Goal: Entertainment & Leisure: Consume media (video, audio)

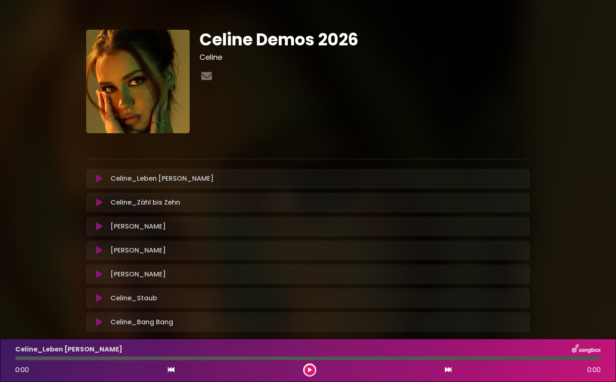
click at [98, 179] on icon at bounding box center [99, 178] width 6 height 8
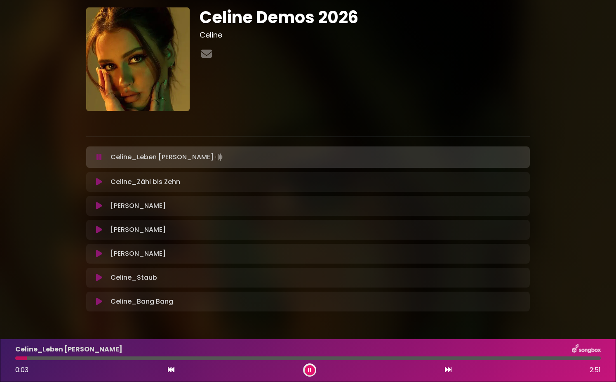
scroll to position [35, 0]
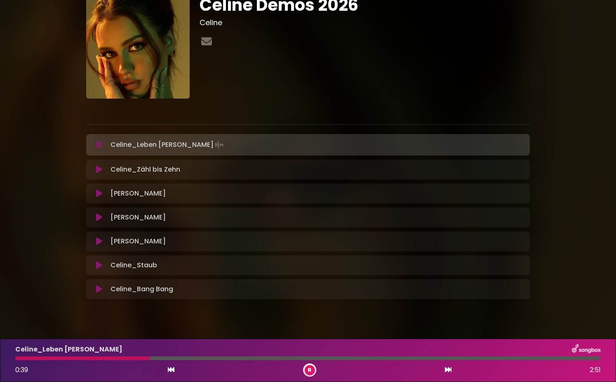
click at [309, 369] on icon at bounding box center [309, 369] width 3 height 5
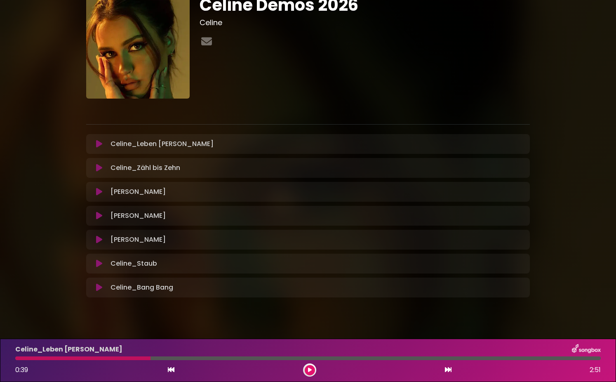
click at [311, 369] on icon at bounding box center [310, 369] width 4 height 5
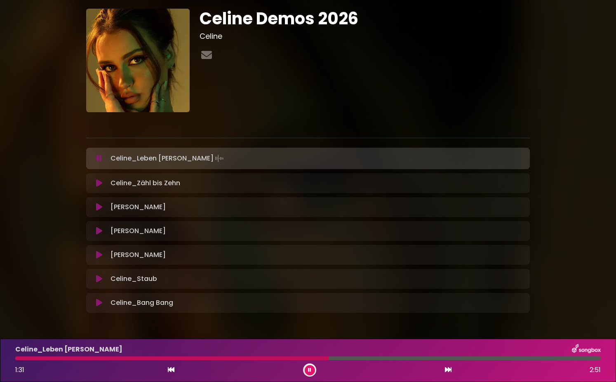
scroll to position [20, 0]
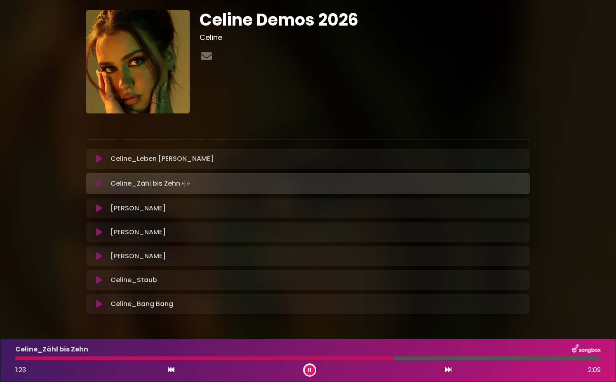
click at [310, 372] on button at bounding box center [310, 370] width 10 height 10
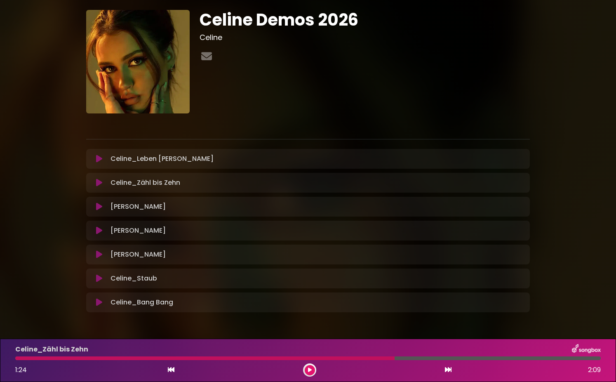
click at [309, 370] on icon at bounding box center [310, 369] width 4 height 5
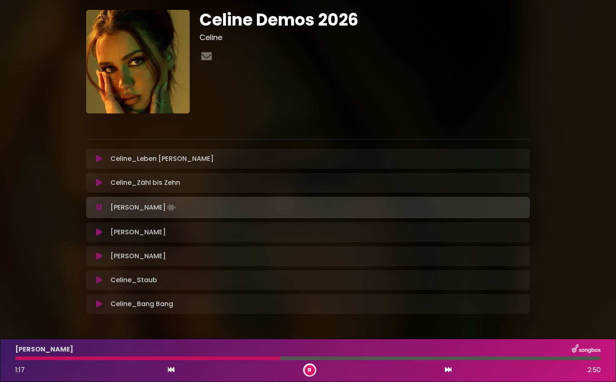
click at [307, 371] on button at bounding box center [310, 370] width 10 height 10
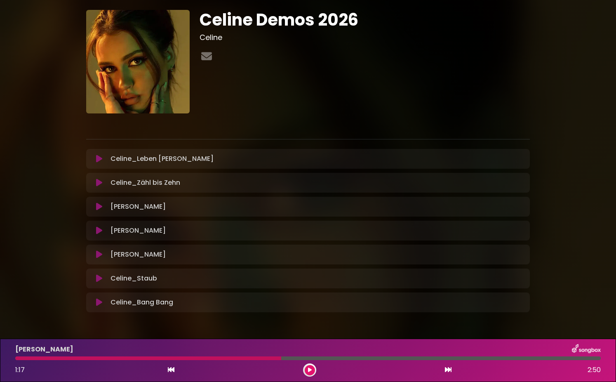
click at [307, 371] on button at bounding box center [310, 370] width 10 height 10
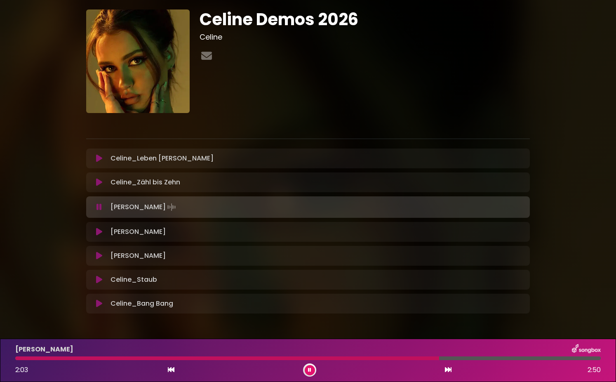
scroll to position [28, 0]
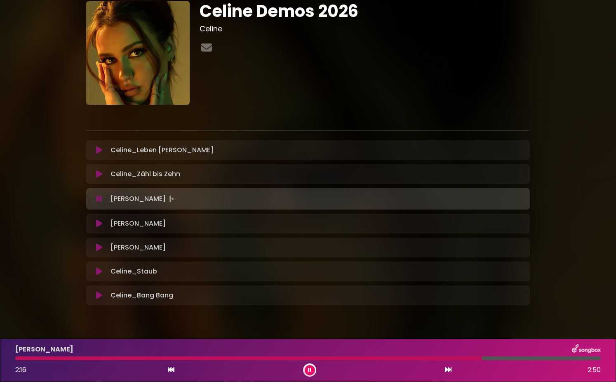
click at [312, 369] on button at bounding box center [310, 370] width 10 height 10
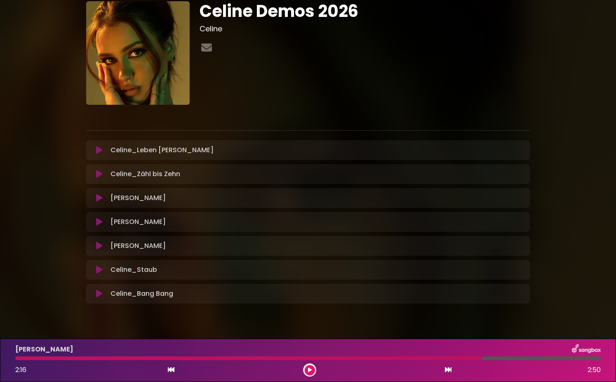
click at [312, 369] on button at bounding box center [310, 370] width 10 height 10
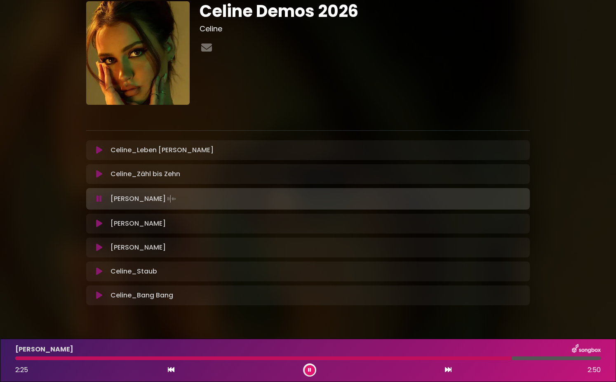
click at [312, 368] on button at bounding box center [310, 370] width 10 height 10
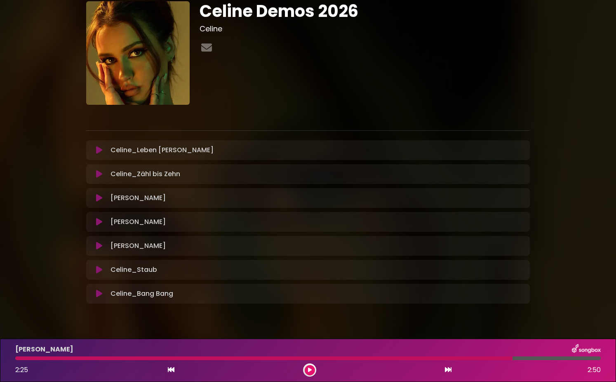
click at [99, 223] on icon at bounding box center [99, 222] width 6 height 8
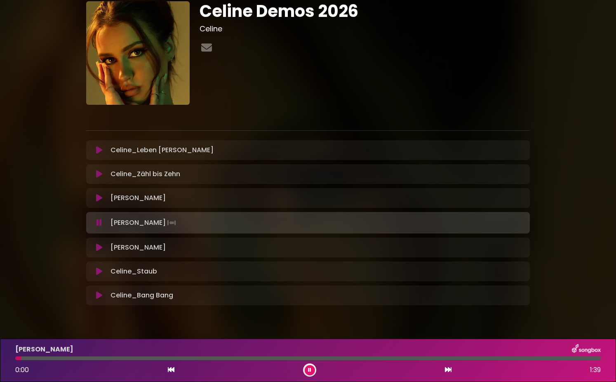
click at [310, 369] on icon at bounding box center [309, 369] width 3 height 5
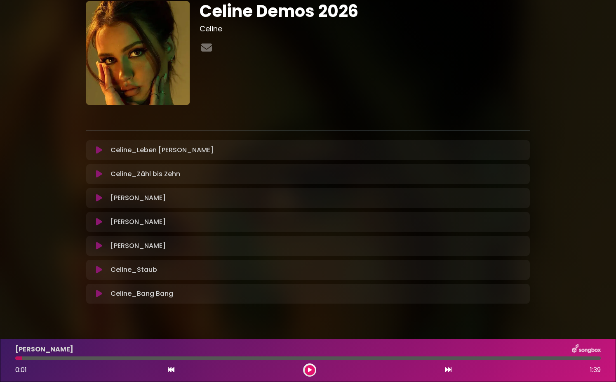
click at [309, 366] on button at bounding box center [310, 370] width 10 height 10
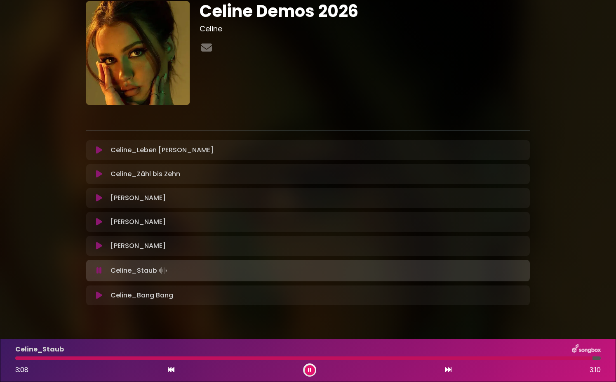
click at [100, 296] on icon at bounding box center [99, 295] width 6 height 8
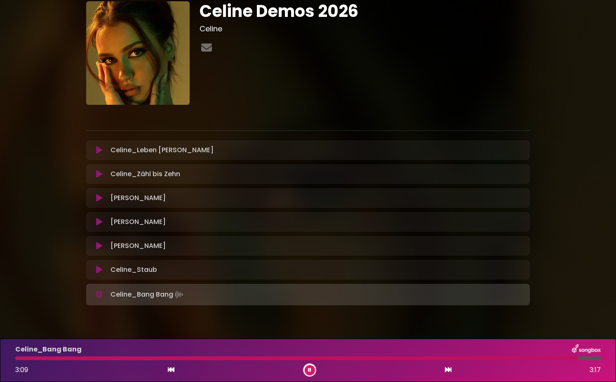
click at [101, 148] on icon at bounding box center [99, 150] width 6 height 8
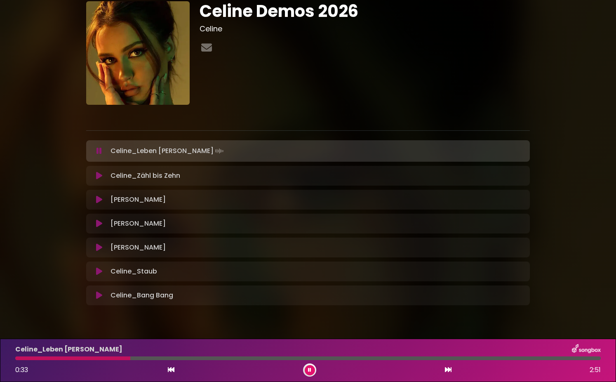
click at [95, 152] on button at bounding box center [99, 151] width 16 height 8
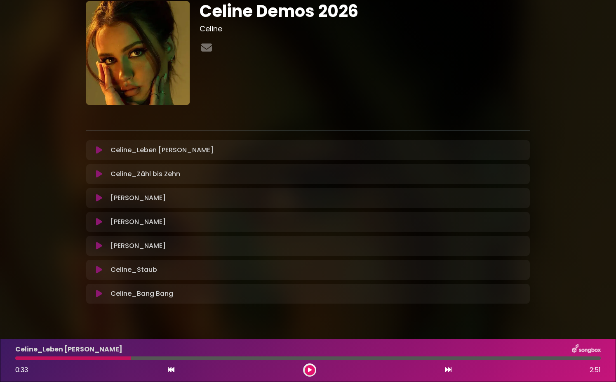
click at [312, 367] on button at bounding box center [310, 370] width 10 height 10
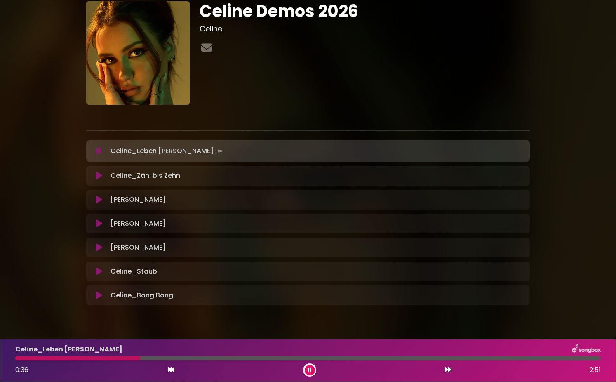
click at [310, 368] on icon at bounding box center [309, 369] width 3 height 5
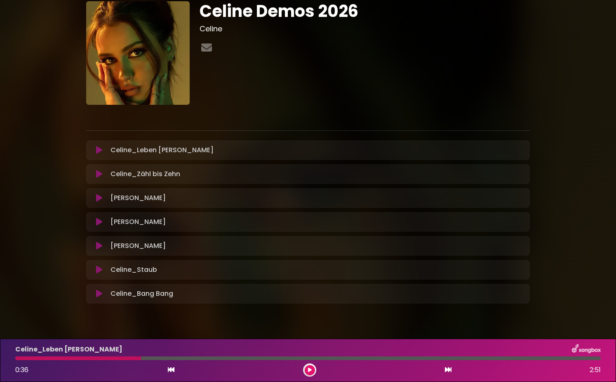
click at [59, 357] on div at bounding box center [78, 358] width 126 height 4
click at [80, 359] on div at bounding box center [78, 358] width 126 height 4
click at [309, 366] on button at bounding box center [310, 370] width 10 height 10
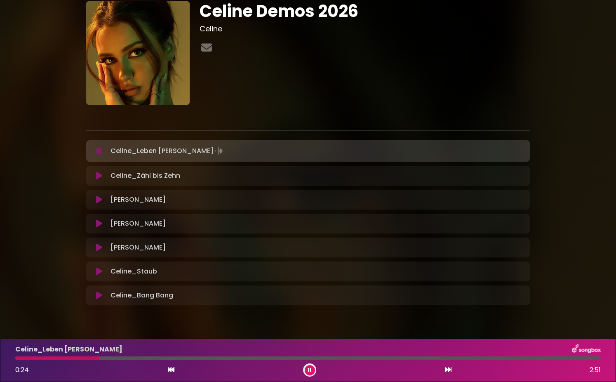
click at [99, 152] on icon at bounding box center [98, 151] width 5 height 8
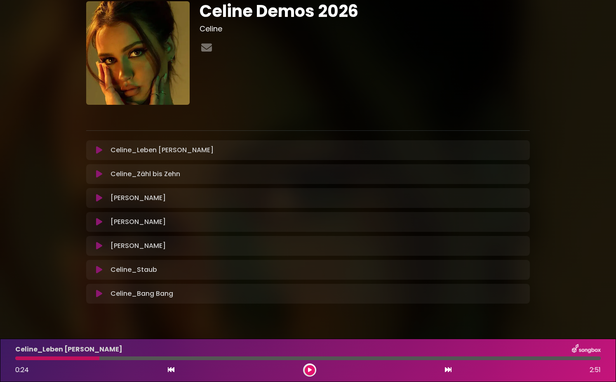
click at [97, 174] on icon at bounding box center [99, 174] width 6 height 8
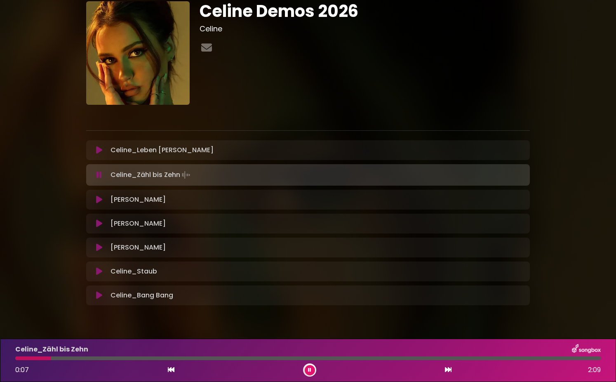
click at [309, 368] on icon at bounding box center [309, 369] width 3 height 5
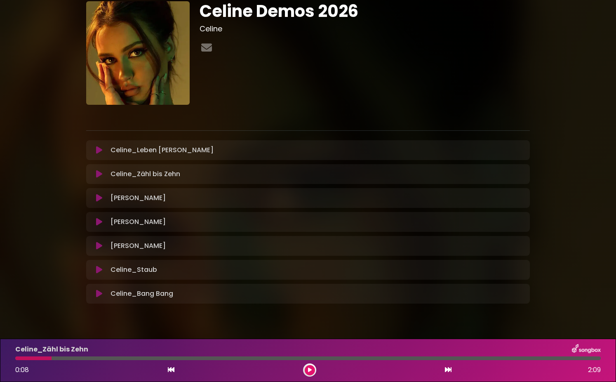
click at [313, 367] on button at bounding box center [310, 370] width 10 height 10
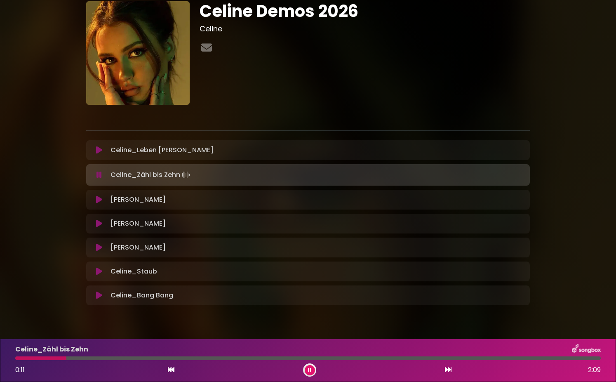
click at [311, 369] on button at bounding box center [310, 370] width 10 height 10
